Goal: Task Accomplishment & Management: Manage account settings

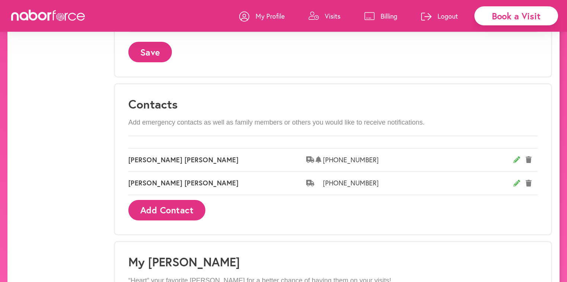
scroll to position [282, 0]
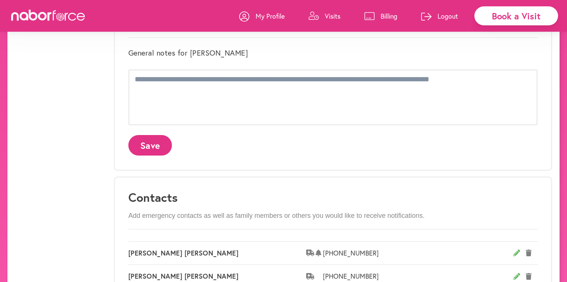
click at [384, 15] on p "Billing" at bounding box center [389, 16] width 17 height 9
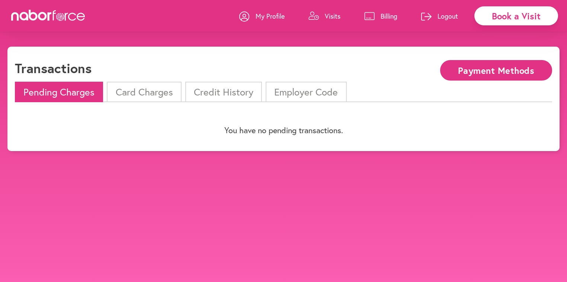
click at [140, 88] on li "Card Charges" at bounding box center [144, 92] width 74 height 20
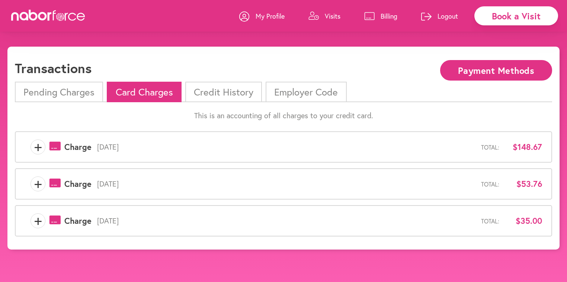
click at [37, 182] on span "+" at bounding box center [38, 183] width 14 height 15
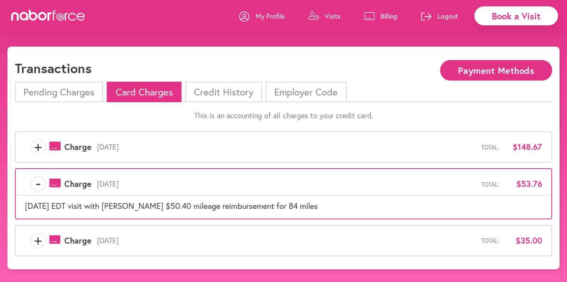
click at [37, 182] on span "-" at bounding box center [38, 183] width 14 height 15
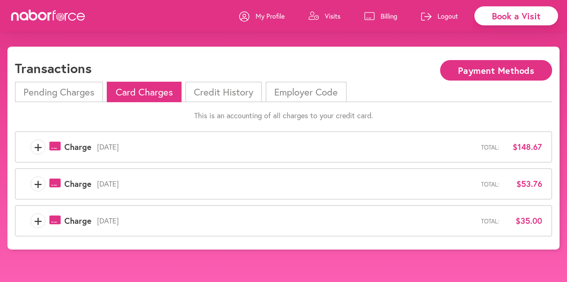
click at [34, 144] on span "+" at bounding box center [38, 146] width 14 height 15
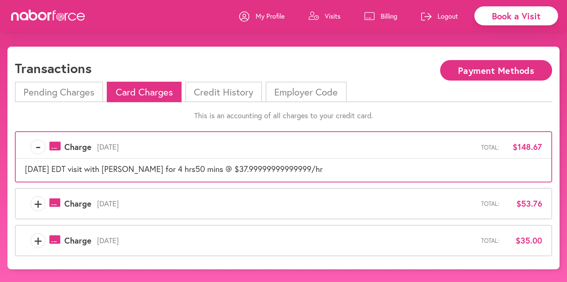
click at [34, 144] on span "-" at bounding box center [38, 146] width 14 height 15
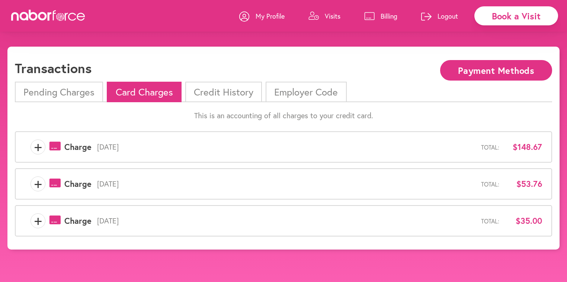
click at [39, 148] on span "+" at bounding box center [38, 146] width 14 height 15
